Goal: Obtain resource: Obtain resource

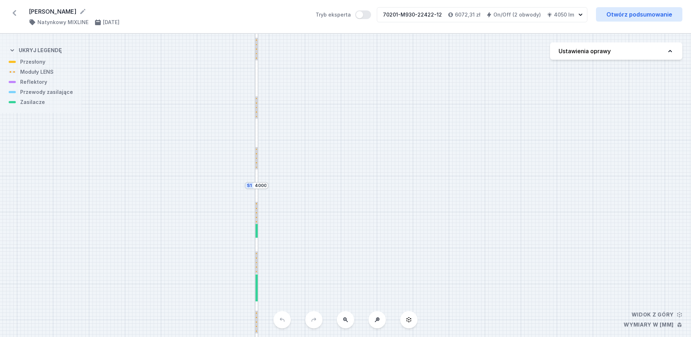
click at [14, 15] on icon at bounding box center [15, 13] width 12 height 12
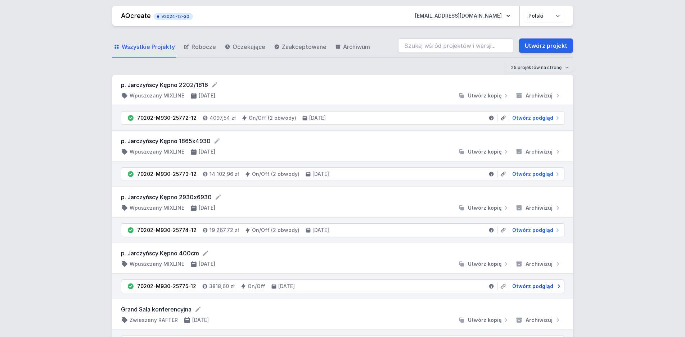
click at [535, 287] on span "Otwórz podgląd" at bounding box center [532, 286] width 41 height 7
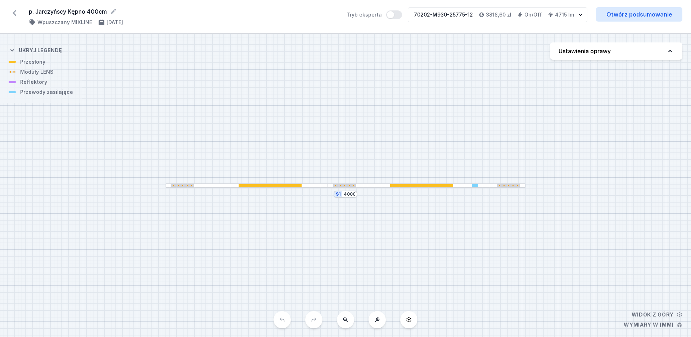
click at [664, 28] on div "p. Jarczyńscy Kępno 400cm ( 11525 /v 1 ) Wpuszczany MIXLINE 9.09.2025 Tryb eksp…" at bounding box center [345, 16] width 691 height 33
click at [667, 18] on link "Otwórz podsumowanie" at bounding box center [639, 14] width 86 height 14
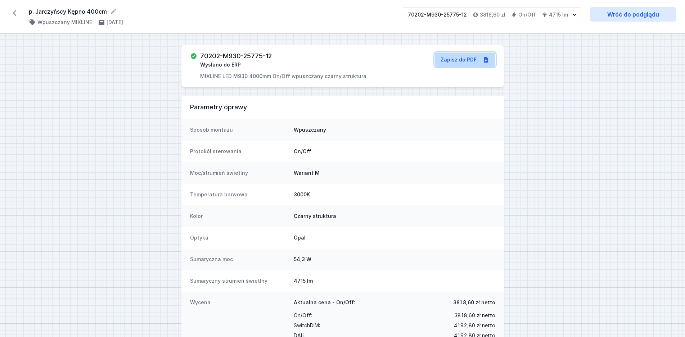
click at [480, 60] on link "Zapisz do PDF" at bounding box center [465, 60] width 60 height 14
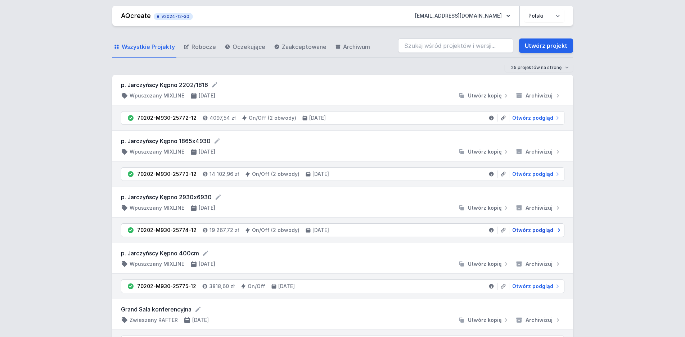
click at [535, 232] on span "Otwórz podgląd" at bounding box center [532, 230] width 41 height 7
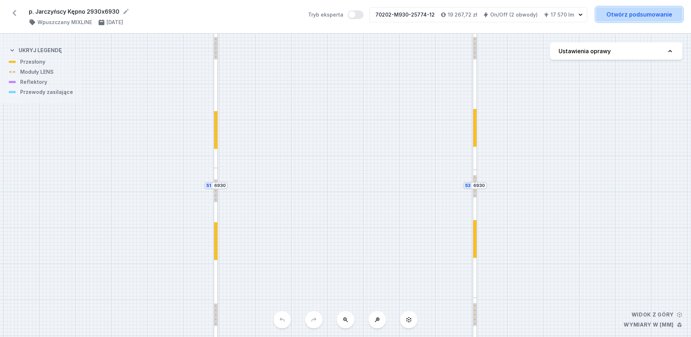
click at [642, 18] on link "Otwórz podsumowanie" at bounding box center [639, 14] width 86 height 14
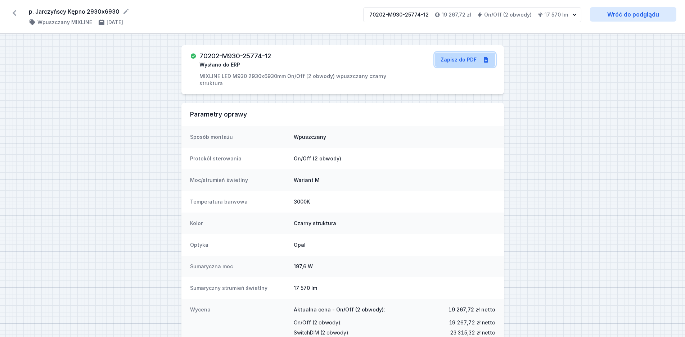
click at [467, 57] on link "Zapisz do PDF" at bounding box center [465, 60] width 60 height 14
click at [15, 10] on icon at bounding box center [15, 13] width 12 height 12
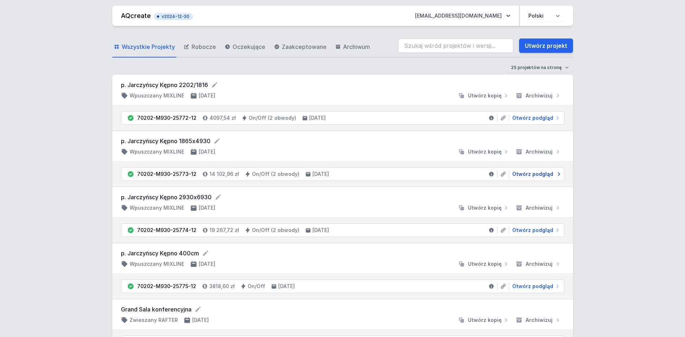
click at [525, 174] on span "Otwórz podgląd" at bounding box center [532, 174] width 41 height 7
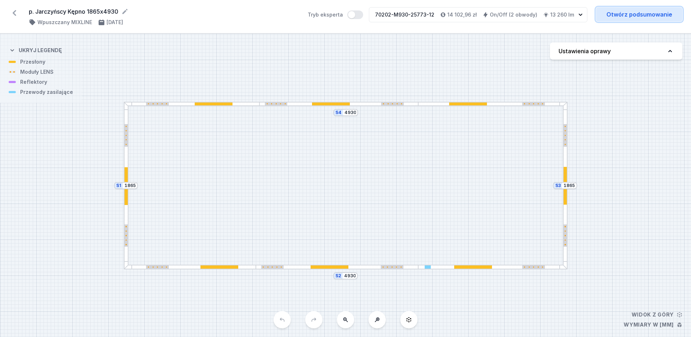
drag, startPoint x: 627, startPoint y: 13, endPoint x: 604, endPoint y: 23, distance: 25.3
click at [627, 12] on link "Otwórz podsumowanie" at bounding box center [639, 14] width 86 height 14
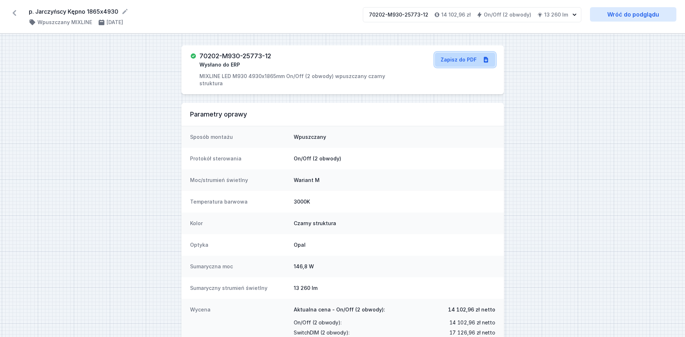
click at [479, 57] on link "Zapisz do PDF" at bounding box center [465, 60] width 60 height 14
click at [15, 11] on icon at bounding box center [15, 13] width 4 height 6
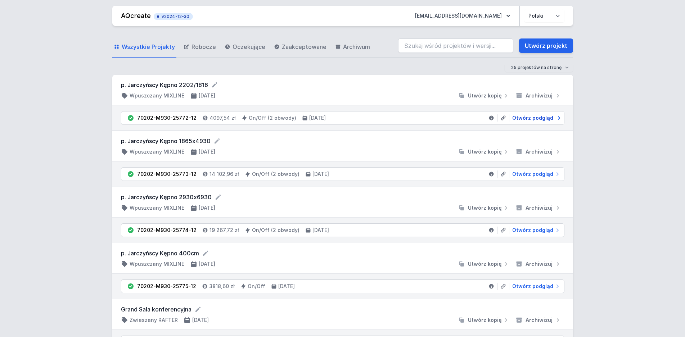
click at [526, 118] on span "Otwórz podgląd" at bounding box center [532, 117] width 41 height 7
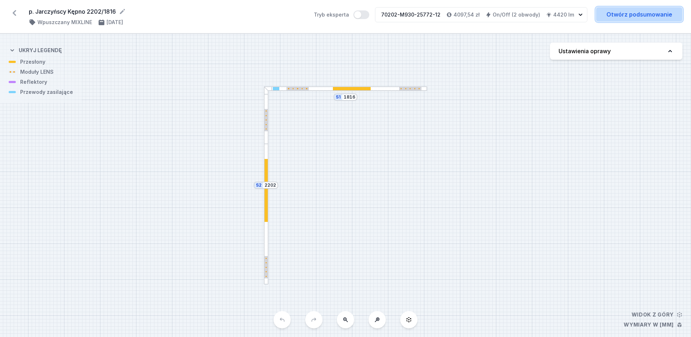
click at [621, 14] on link "Otwórz podsumowanie" at bounding box center [639, 14] width 86 height 14
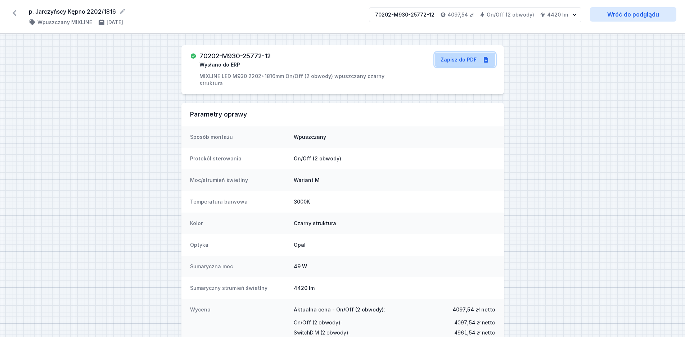
click at [456, 65] on link "Zapisz do PDF" at bounding box center [465, 60] width 60 height 14
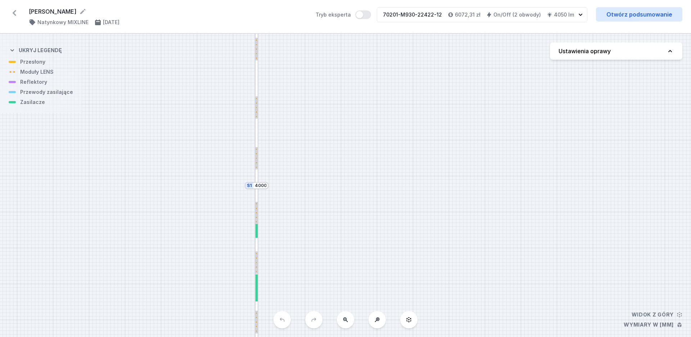
click at [11, 12] on icon at bounding box center [15, 13] width 12 height 12
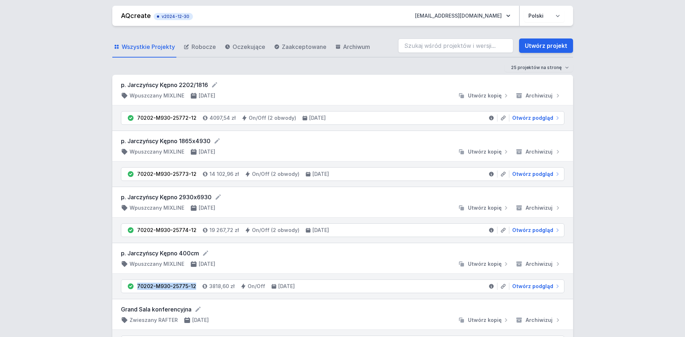
drag, startPoint x: 196, startPoint y: 286, endPoint x: 135, endPoint y: 288, distance: 61.2
click at [135, 288] on li "70202-M930-25775-12 3818,60 zł On/Off [DATE] Otwórz podgląd" at bounding box center [342, 286] width 443 height 13
copy li "70202-M930-25775-12"
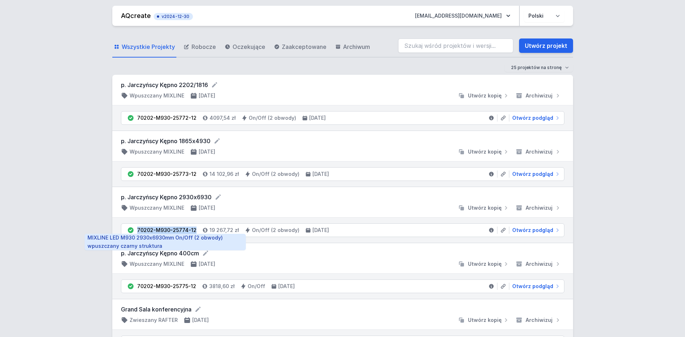
drag, startPoint x: 194, startPoint y: 231, endPoint x: 137, endPoint y: 232, distance: 56.9
click at [137, 232] on li "70202-M930-25774-12 19 267,72 zł On/Off (2 obwody) [DATE] Otwórz podgląd" at bounding box center [342, 230] width 443 height 13
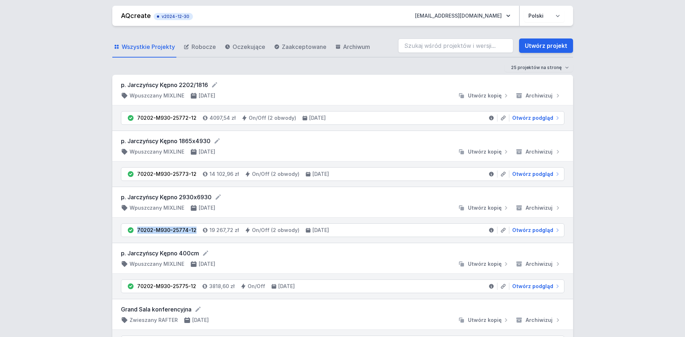
copy div "70202-M930-25774-12"
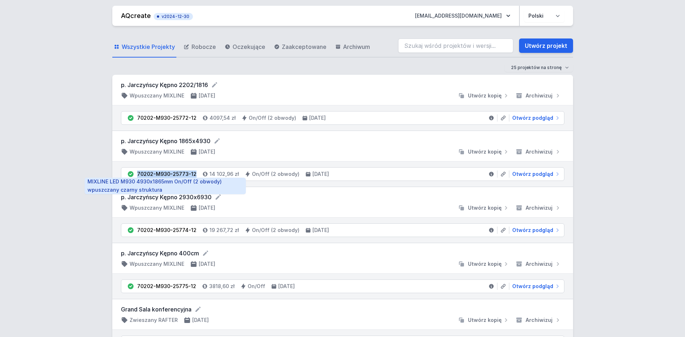
drag, startPoint x: 194, startPoint y: 173, endPoint x: 137, endPoint y: 172, distance: 56.2
click at [137, 172] on div "70202-M930-25773-12" at bounding box center [166, 174] width 59 height 7
copy div "70202-M930-25773-12"
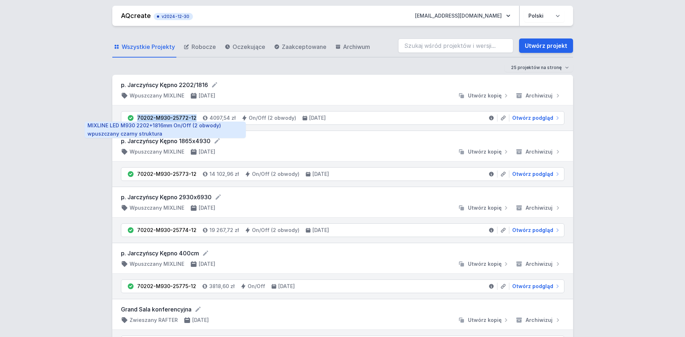
drag, startPoint x: 194, startPoint y: 119, endPoint x: 137, endPoint y: 118, distance: 56.9
click at [137, 118] on li "70202-M930-25772-12 4097,54 zł On/Off (2 obwody) [DATE] Otwórz podgląd" at bounding box center [342, 118] width 443 height 13
copy div "70202-M930-25772-12"
